Goal: Check status: Check status

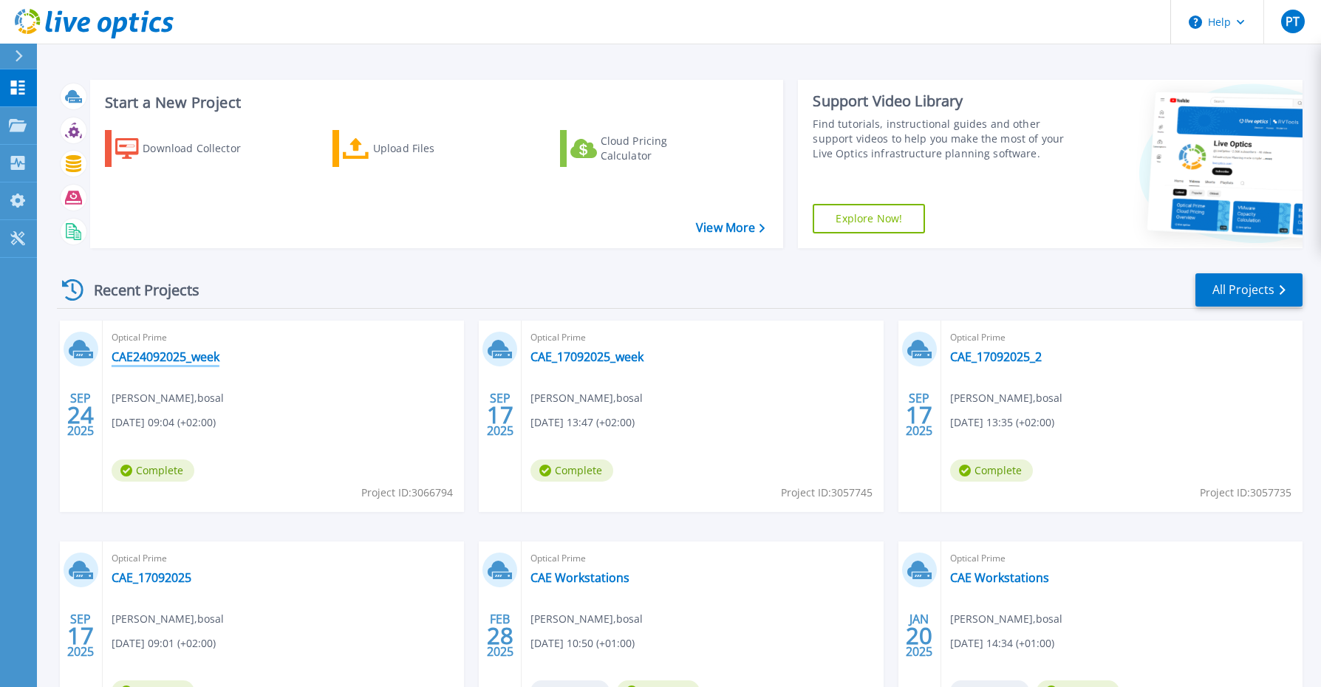
click at [176, 358] on link "CAE24092025_week" at bounding box center [166, 356] width 108 height 15
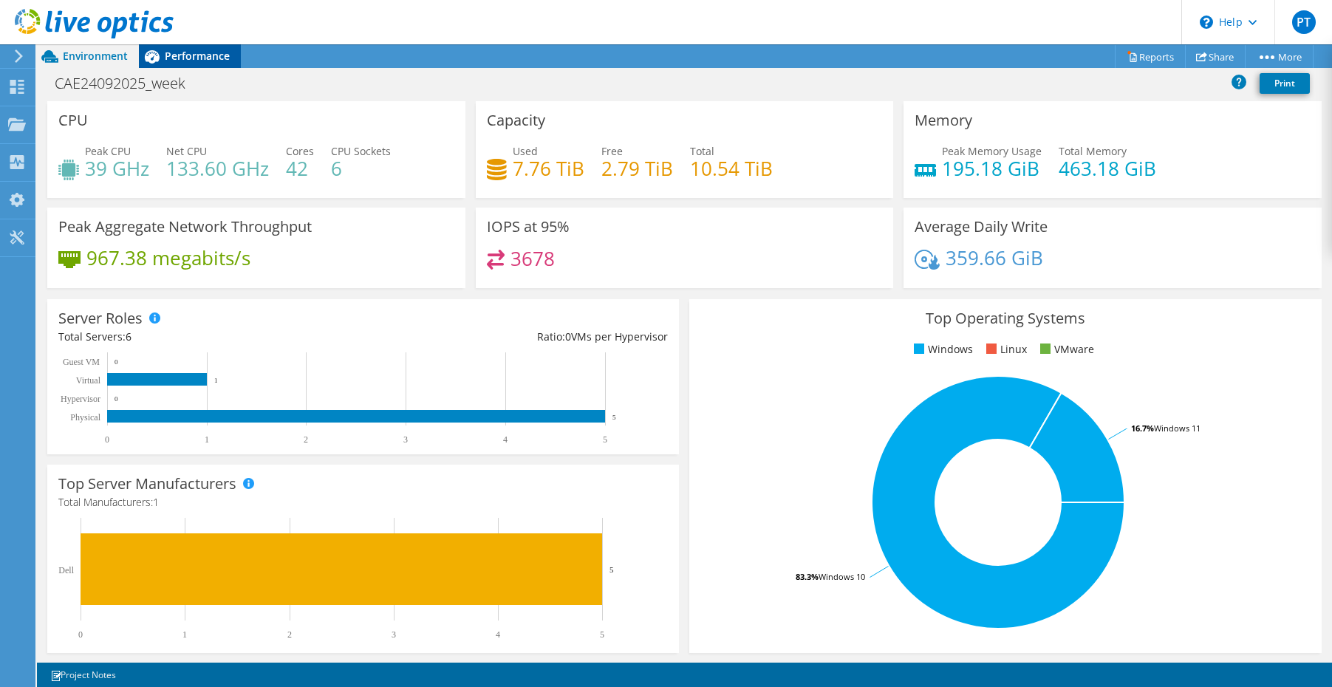
click at [218, 62] on span "Performance" at bounding box center [197, 56] width 65 height 14
